Goal: Book appointment/travel/reservation

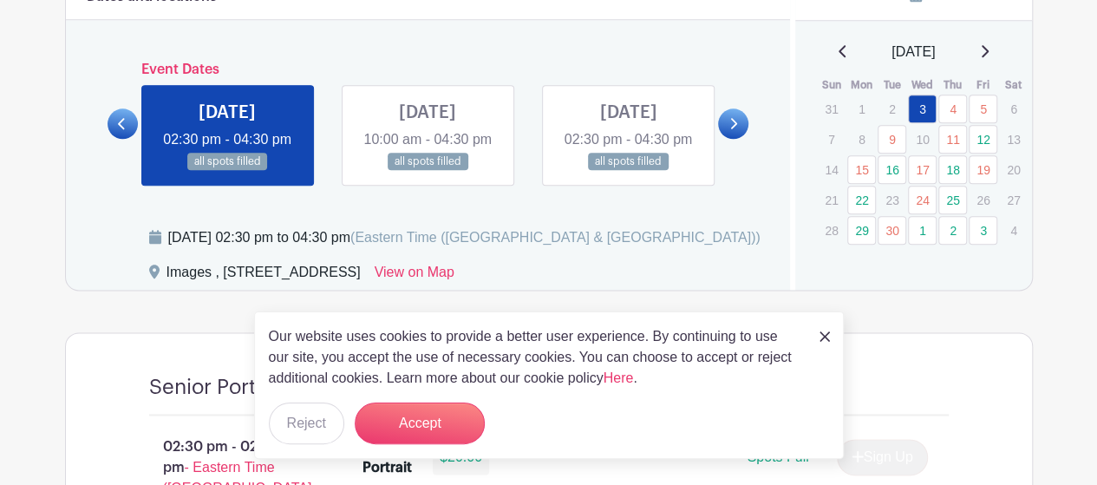
click at [730, 127] on icon at bounding box center [734, 123] width 8 height 13
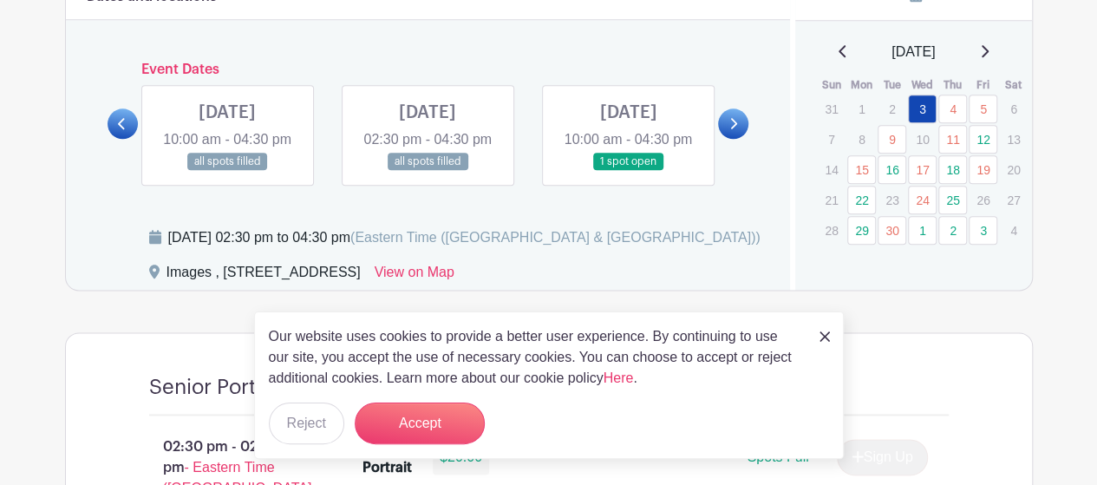
click at [730, 127] on icon at bounding box center [734, 123] width 8 height 13
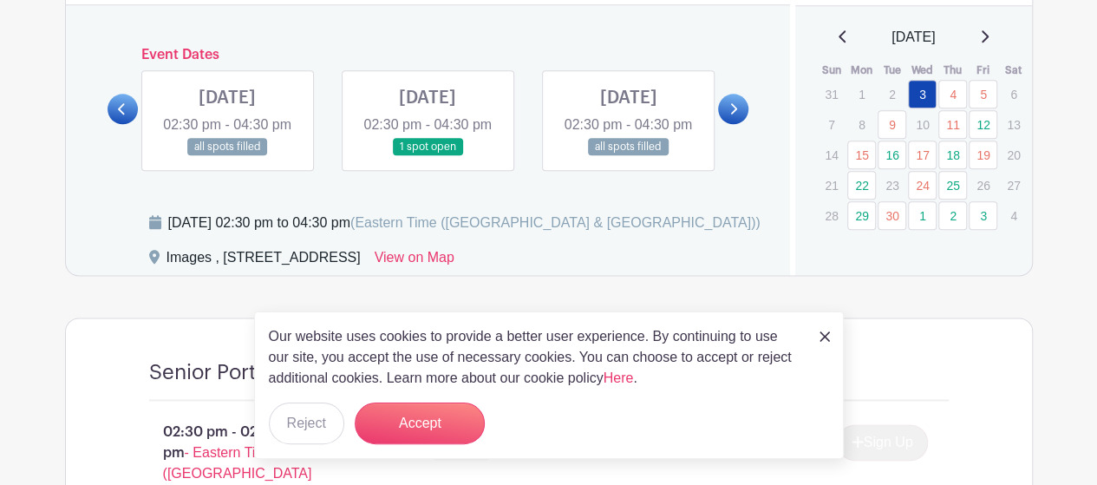
scroll to position [979, 0]
click at [455, 274] on link "View on Map" at bounding box center [415, 260] width 80 height 28
click at [729, 123] on link at bounding box center [733, 108] width 30 height 30
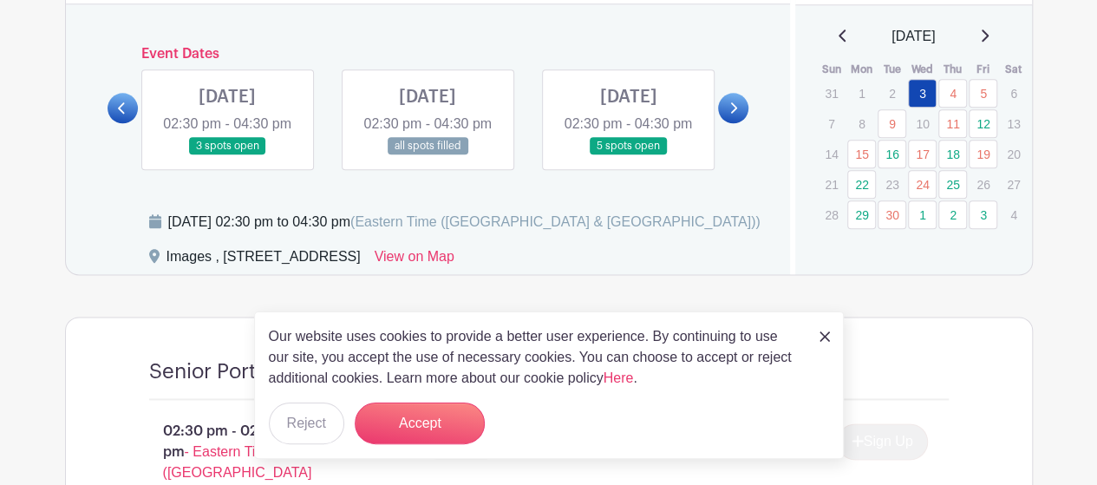
click at [729, 123] on link at bounding box center [733, 108] width 30 height 30
